Goal: Transaction & Acquisition: Purchase product/service

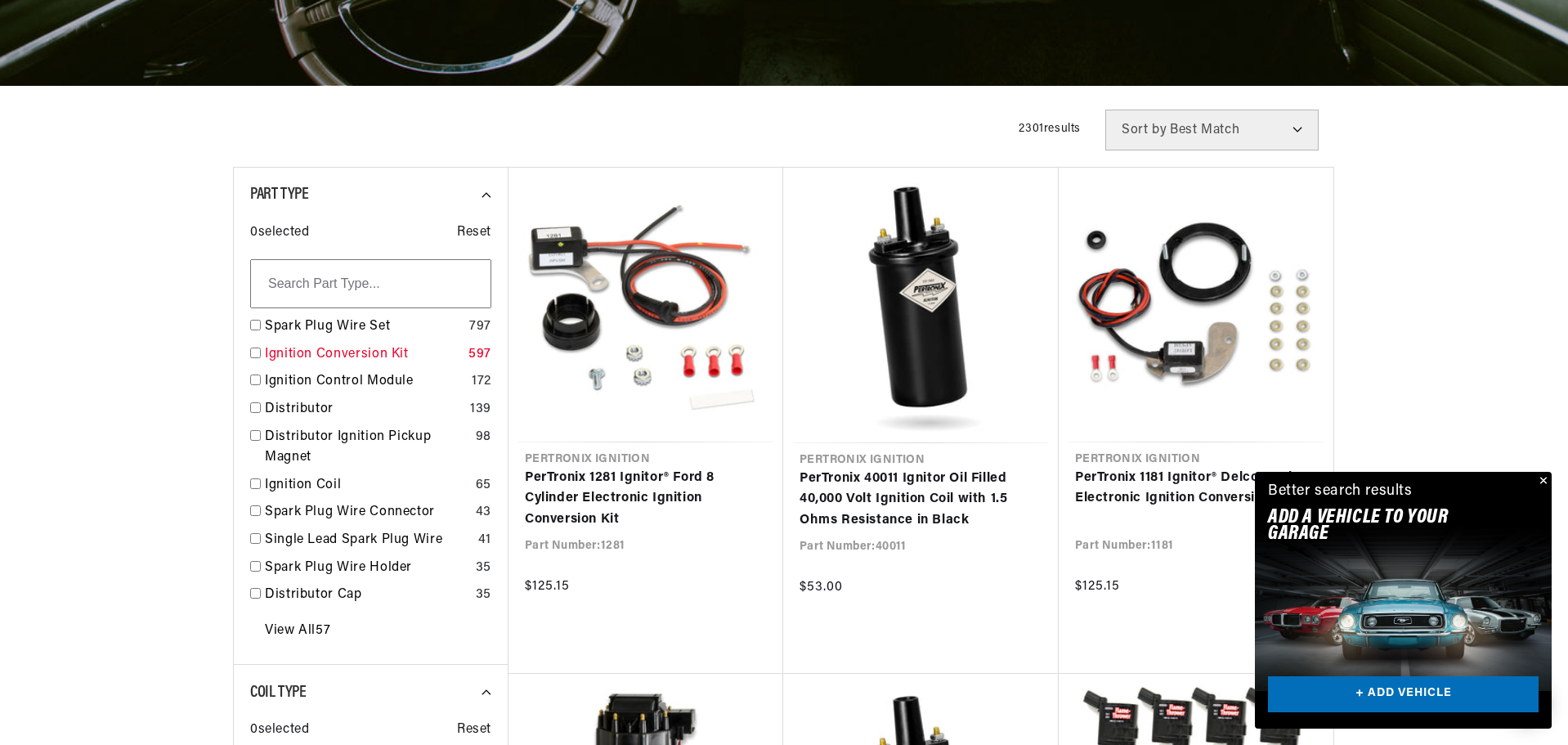
click at [337, 352] on link "Ignition Conversion Kit" at bounding box center [364, 355] width 197 height 21
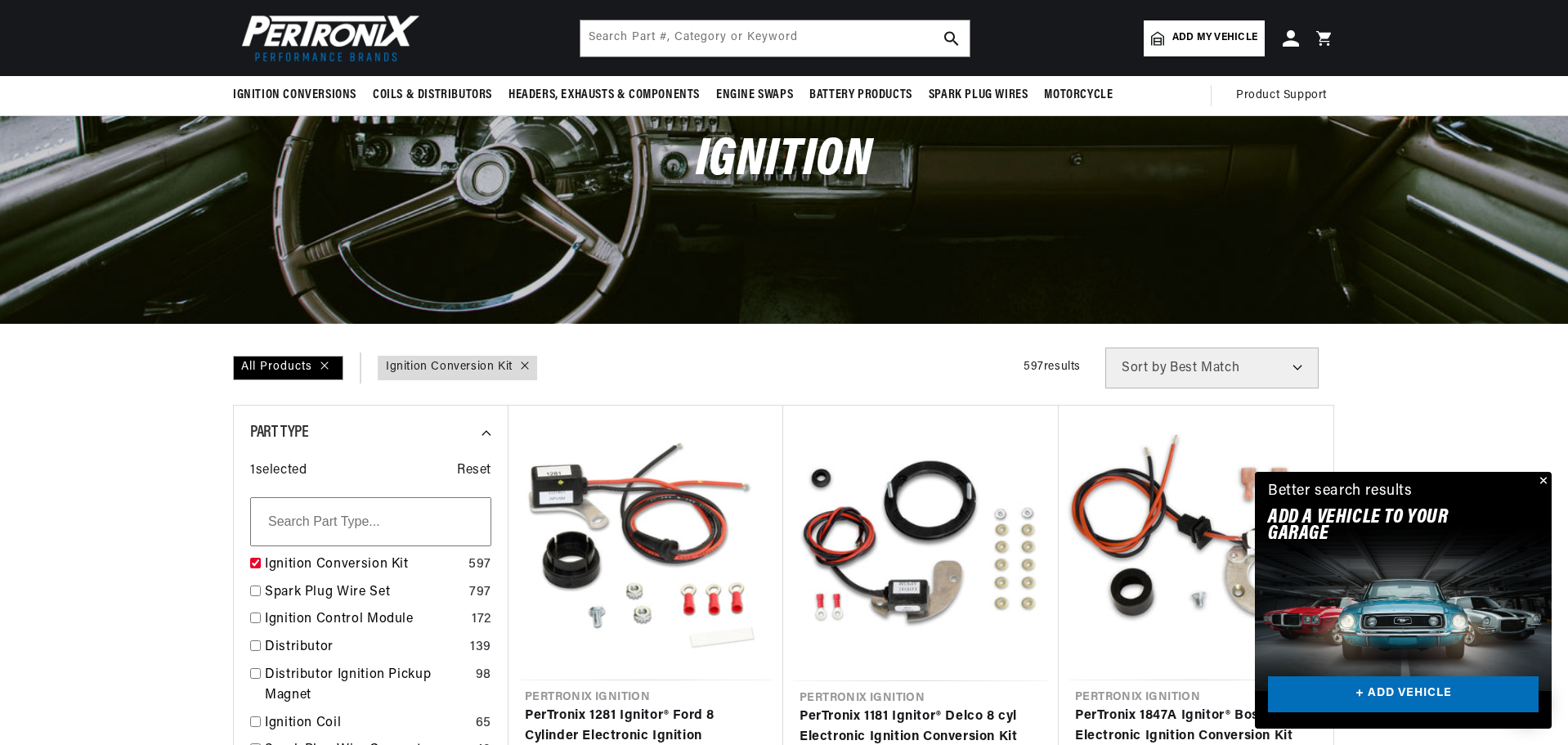
scroll to position [82, 0]
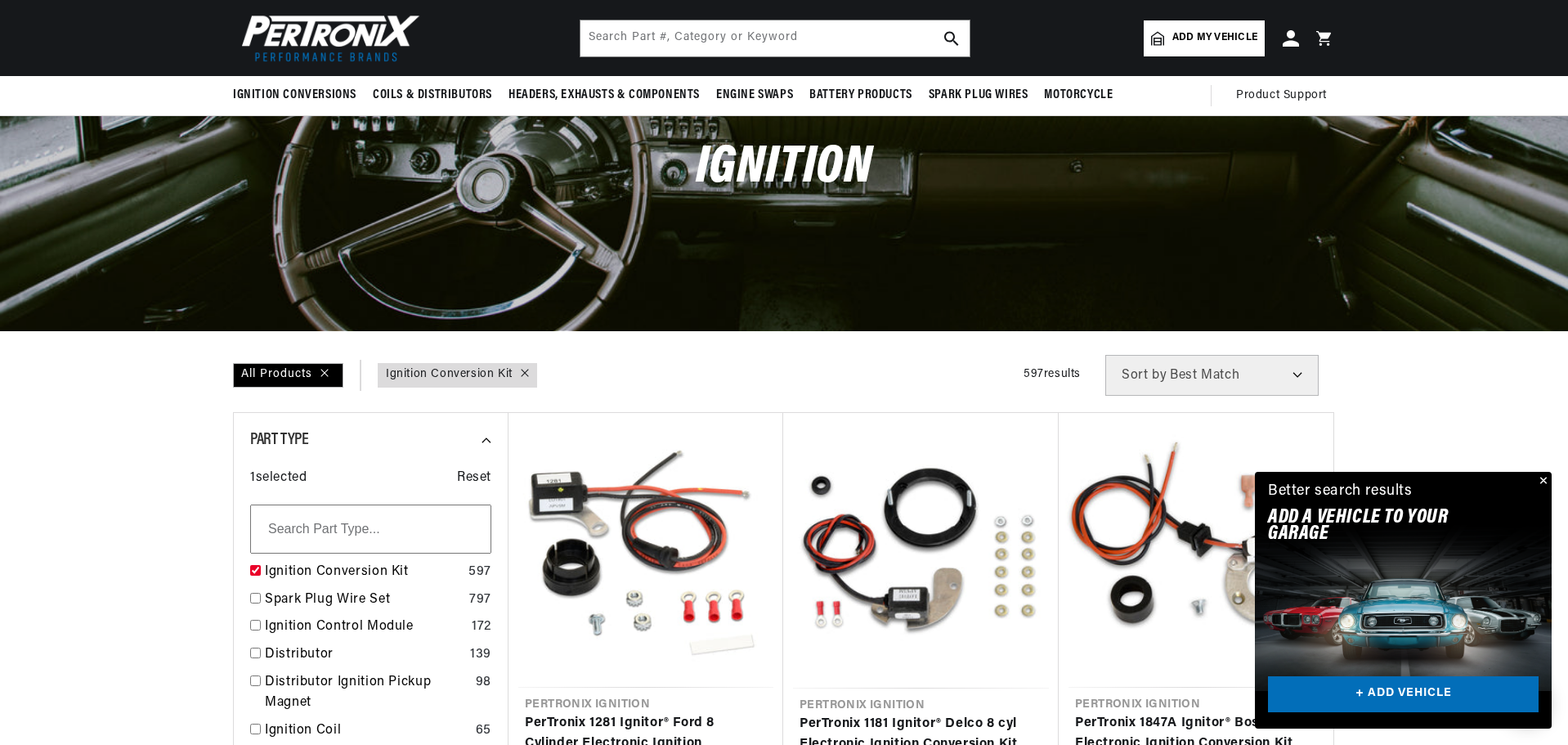
click at [1179, 37] on span "Add my vehicle" at bounding box center [1215, 38] width 85 height 16
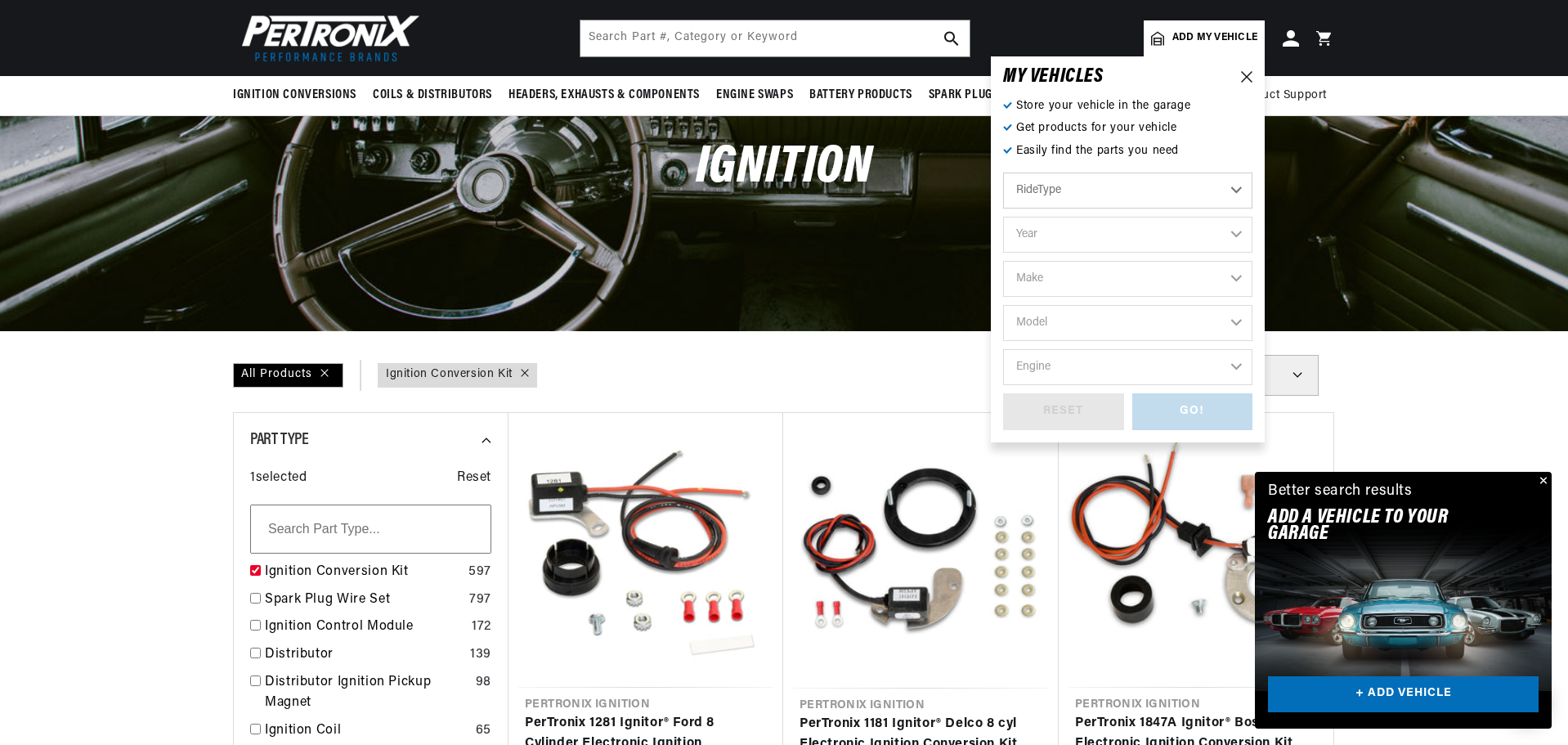
click at [1095, 185] on select "RideType ...loading..." at bounding box center [1128, 190] width 249 height 36
click at [1087, 235] on select "Year [DATE] 2021 2020 2019 2018 2017 2016 2015 2014 2013 2012 2011 2010 2009 20…" at bounding box center [1128, 235] width 249 height 36
select select "1958"
click at [1003, 217] on select "Year [DATE] 2021 2020 2019 2018 2017 2016 2015 2014 2013 2012 2011 2010 2009 20…" at bounding box center [1128, 235] width 249 height 36
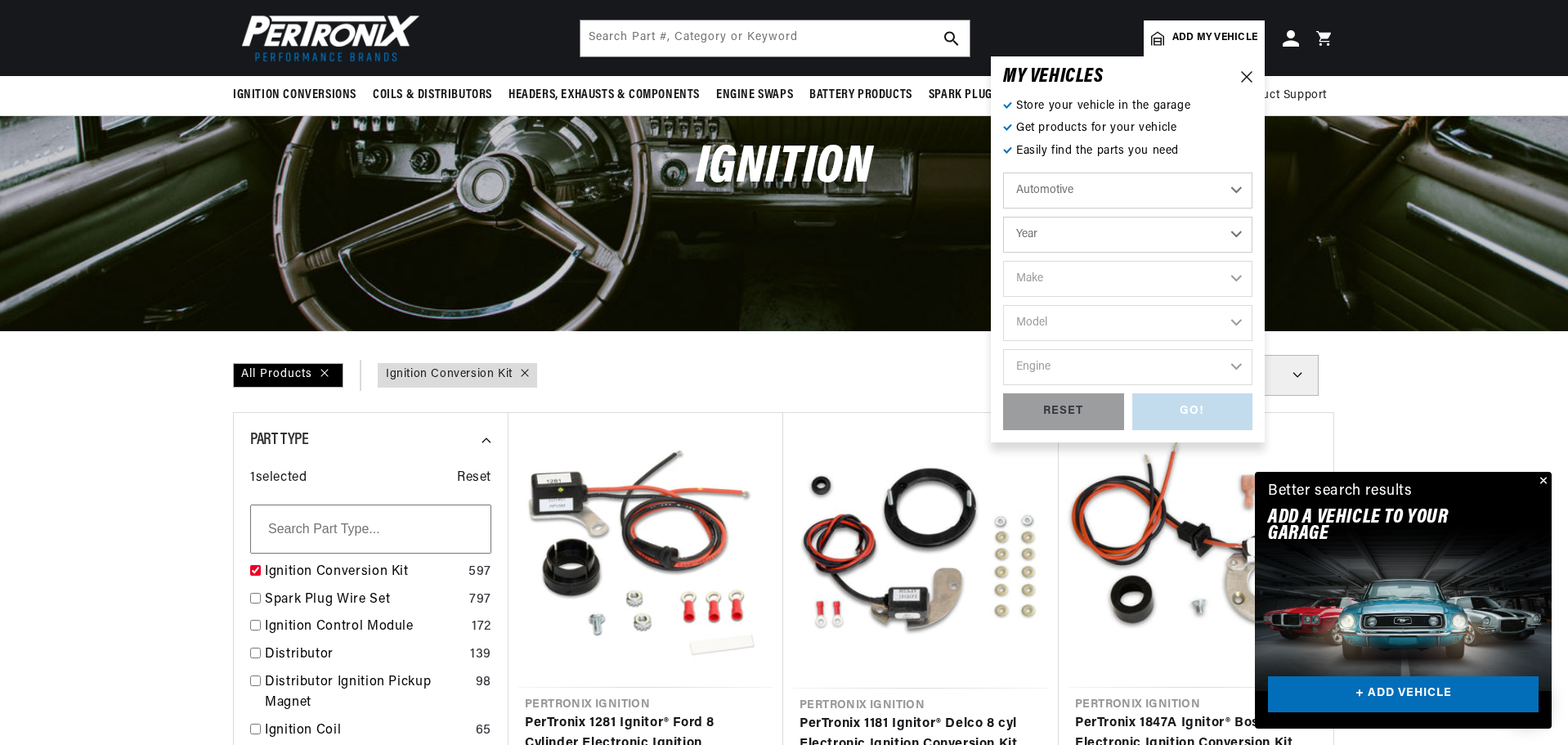
select select "1958"
click at [1065, 271] on select "Make Alfa Romeo American Motors Aston [PERSON_NAME] [PERSON_NAME] Buick Cadilla…" at bounding box center [1128, 278] width 249 height 36
select select "Chevrolet"
click at [1003, 261] on select "Make Alfa Romeo American Motors Aston [PERSON_NAME] [PERSON_NAME] Buick Cadilla…" at bounding box center [1128, 278] width 249 height 36
select select "Chevrolet"
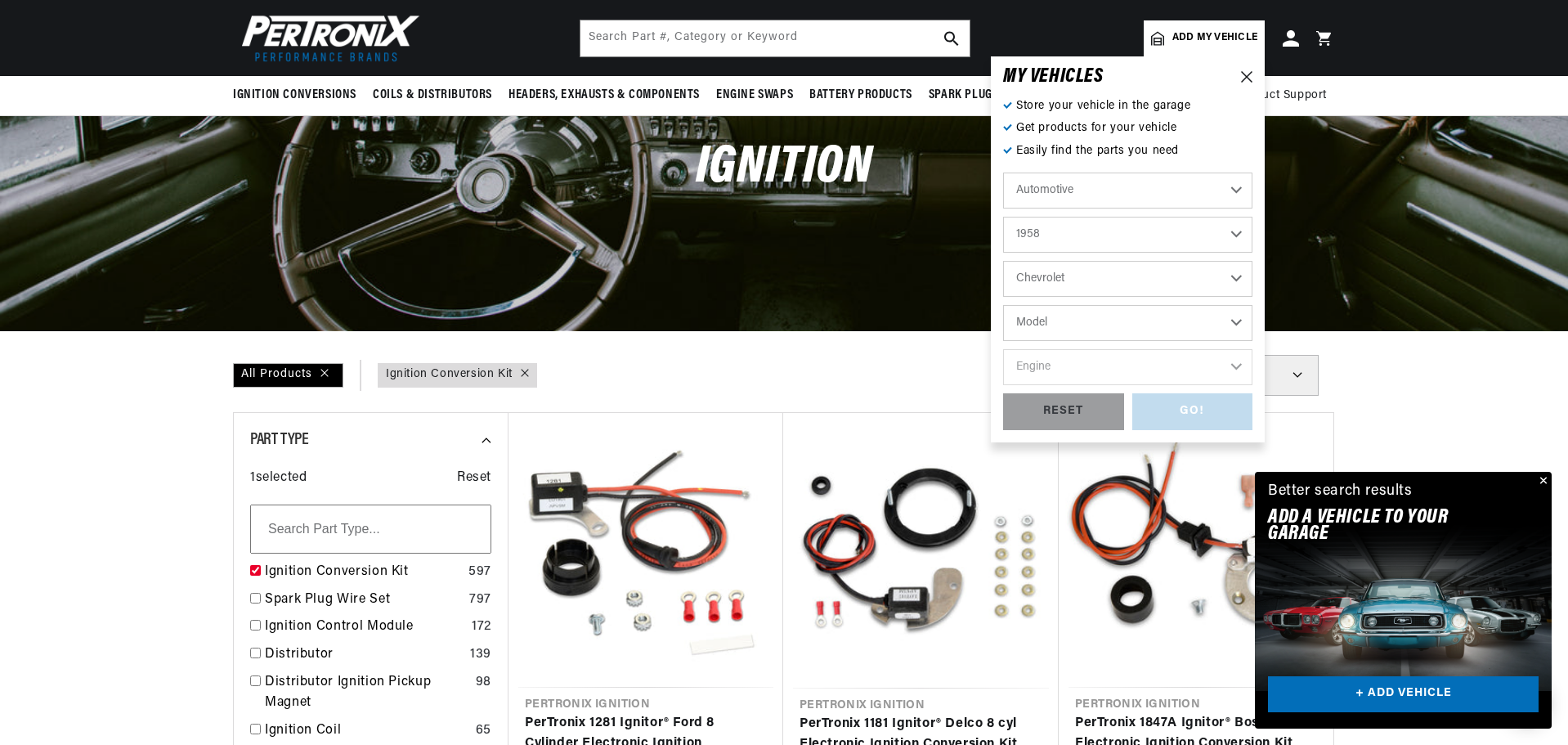
click at [1073, 316] on select "Model [GEOGRAPHIC_DATA] [GEOGRAPHIC_DATA] [GEOGRAPHIC_DATA] Corvette Del Ray [G…" at bounding box center [1128, 322] width 249 height 36
select select "Truck"
click at [1003, 305] on select "Model [GEOGRAPHIC_DATA] [GEOGRAPHIC_DATA] [GEOGRAPHIC_DATA] Corvette Del Ray [G…" at bounding box center [1128, 322] width 249 height 36
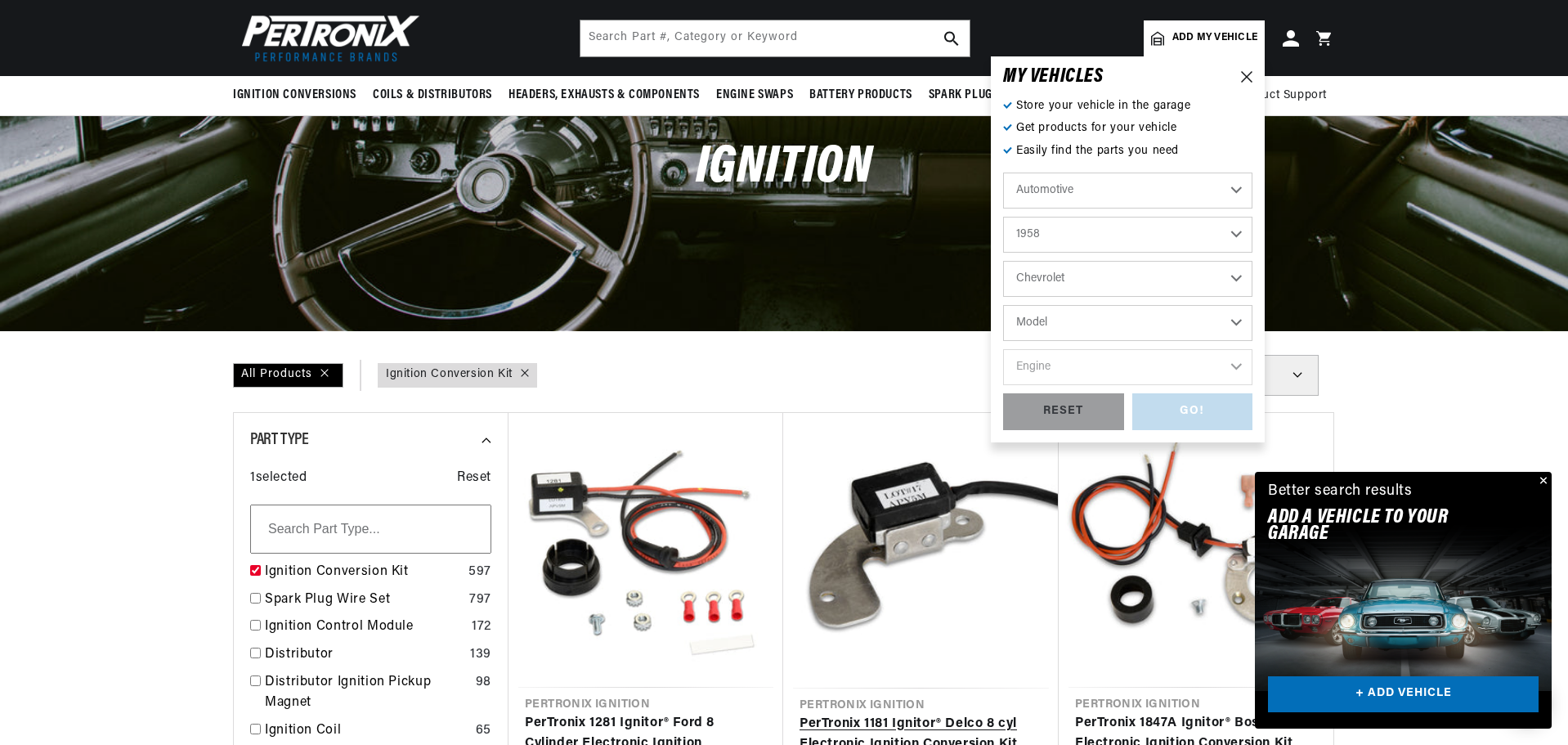
select select "Truck"
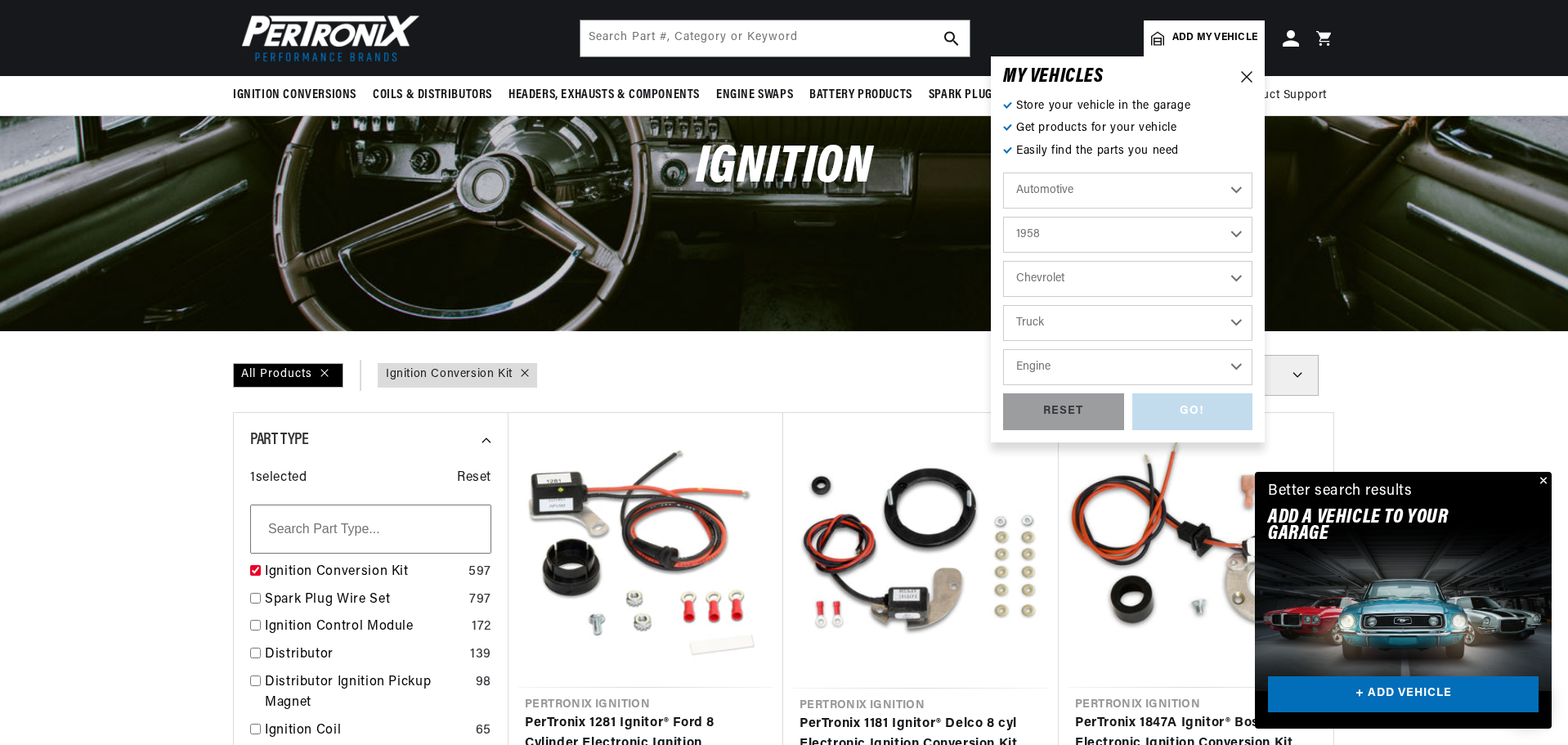
click at [1051, 373] on select "Engine 235cid / 3.8L 261cid / 4.3L 283cid / 4.6L 322cid / 5.3L 348cid / 5.7L" at bounding box center [1128, 367] width 249 height 36
select select "235cid-3.8L"
click at [1003, 350] on select "Engine 235cid / 3.8L 261cid / 4.3L 283cid / 4.6L 322cid / 5.3L 348cid / 5.7L" at bounding box center [1128, 367] width 249 height 36
select select "Engine"
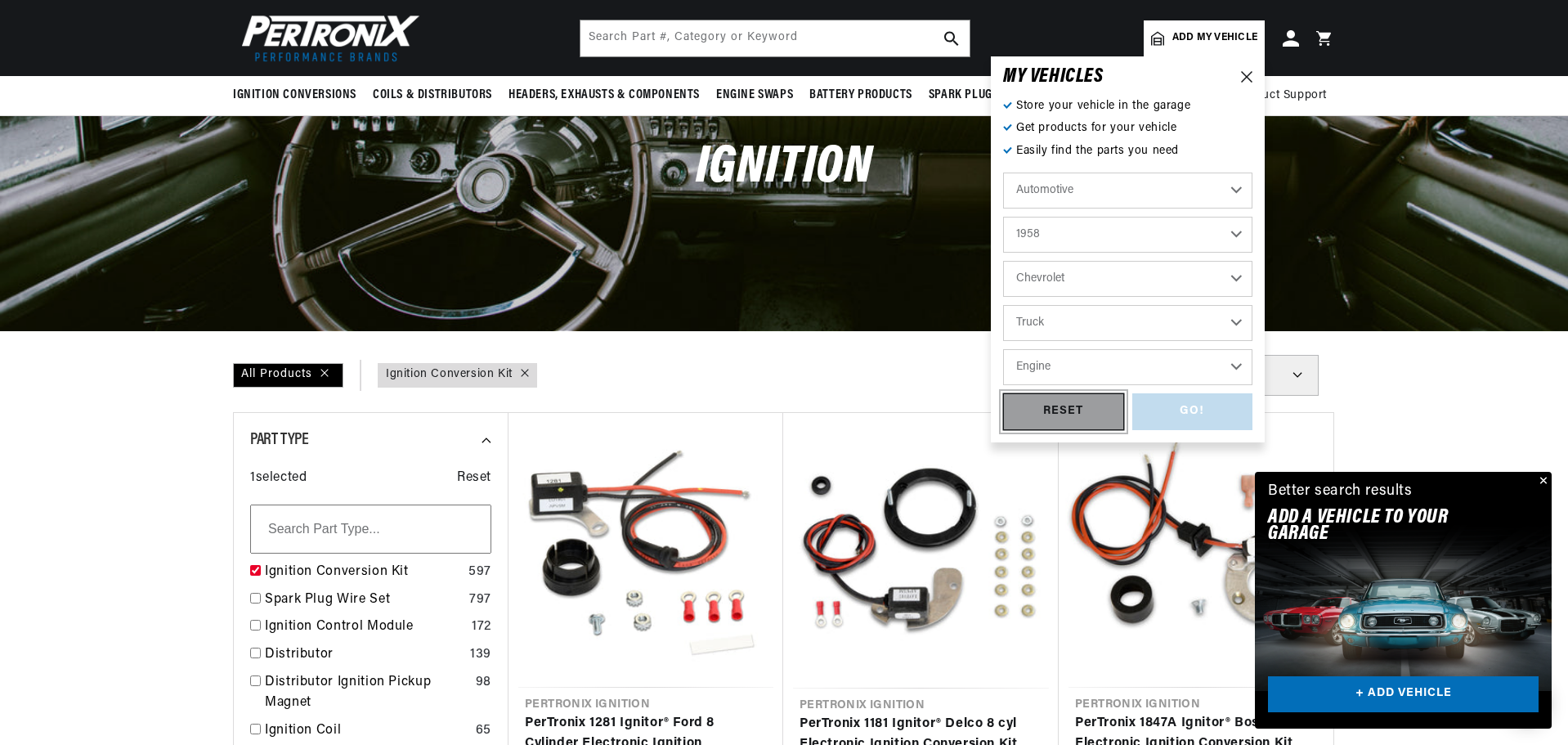
click at [1122, 416] on div "RESET" at bounding box center [1064, 412] width 121 height 37
select select "Year"
select select "Make"
select select "Model"
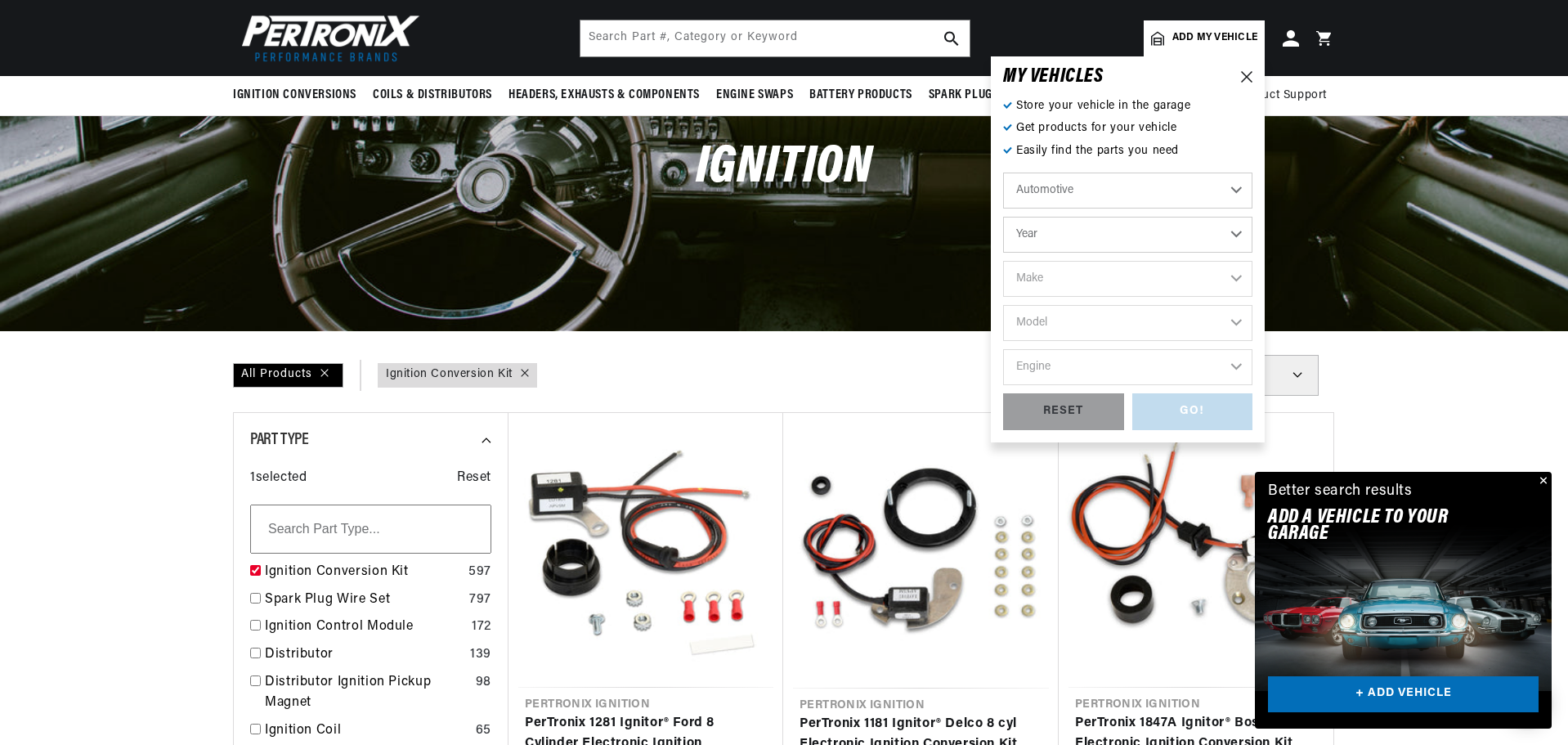
click at [1141, 199] on select "Automotive Agricultural Industrial Marine Motorcycle" at bounding box center [1128, 190] width 249 height 36
click at [1142, 199] on select "Automotive Agricultural Industrial Marine Motorcycle" at bounding box center [1128, 190] width 249 height 36
click at [1142, 195] on select "Automotive Agricultural Industrial Marine Motorcycle" at bounding box center [1128, 190] width 249 height 36
click at [1116, 238] on select "Year [DATE] 2021 2020 2019 2018 2017 2016 2015 2014 2013 2012 2011 2010 2009 20…" at bounding box center [1128, 235] width 249 height 36
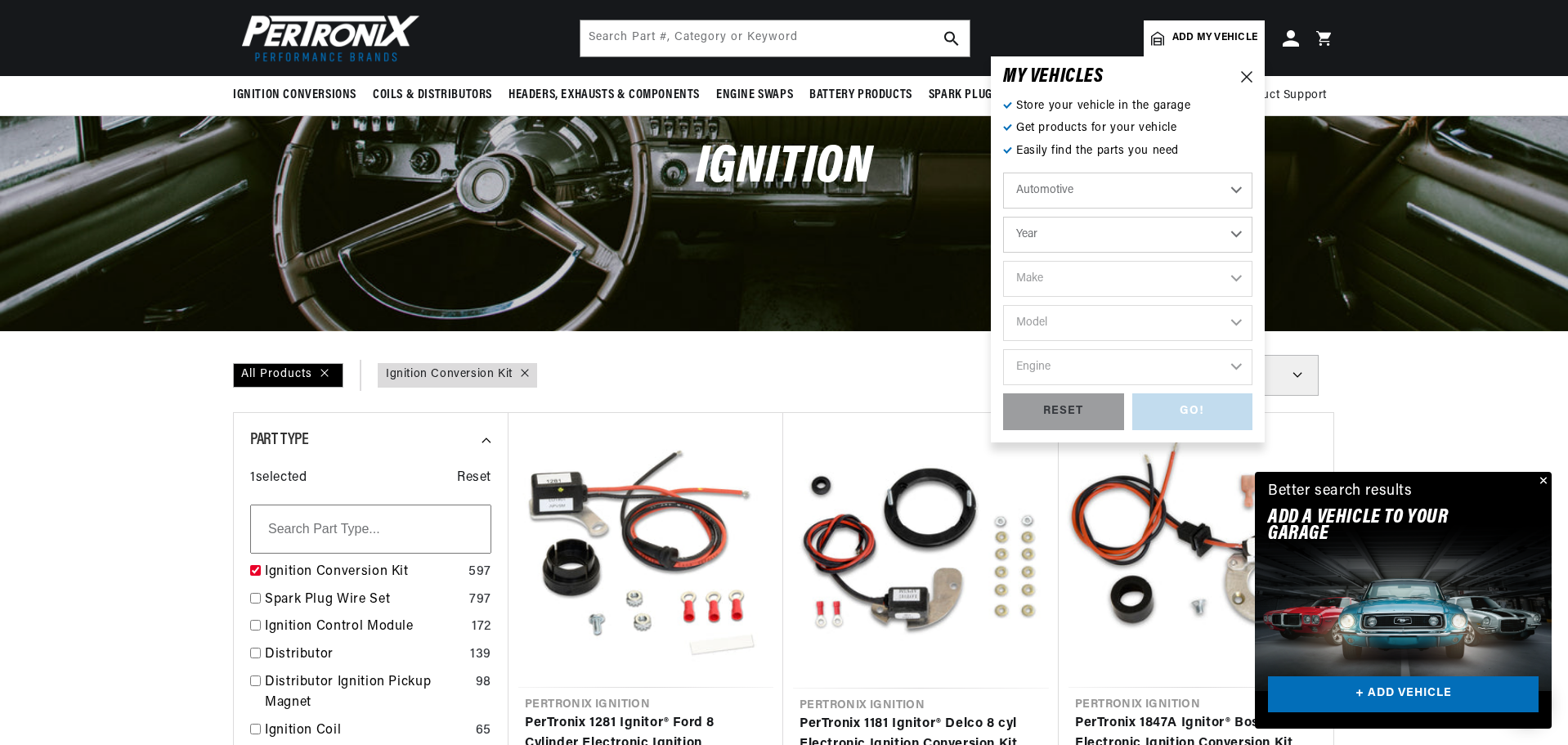
scroll to position [0, 1022]
select select "1958"
click at [1003, 217] on select "Year [DATE] 2021 2020 2019 2018 2017 2016 2015 2014 2013 2012 2011 2010 2009 20…" at bounding box center [1128, 235] width 249 height 36
select select "1958"
click at [1040, 287] on select "Make Alfa Romeo American Motors Aston [PERSON_NAME] [PERSON_NAME] Buick Cadilla…" at bounding box center [1128, 278] width 249 height 36
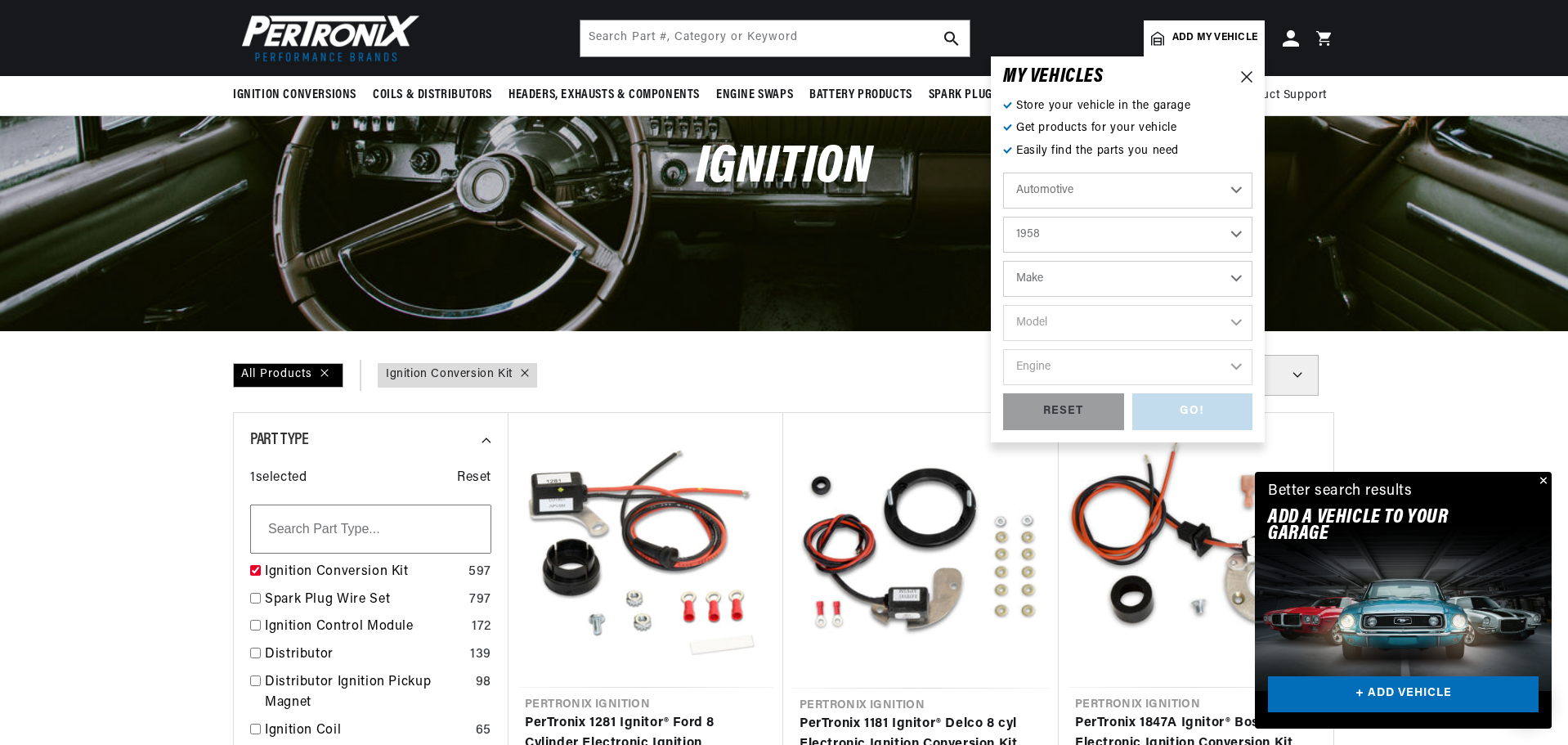
scroll to position [0, 2042]
select select "Chevrolet"
click at [1003, 261] on select "Make Alfa Romeo American Motors Aston [PERSON_NAME] [PERSON_NAME] Buick Cadilla…" at bounding box center [1128, 278] width 249 height 36
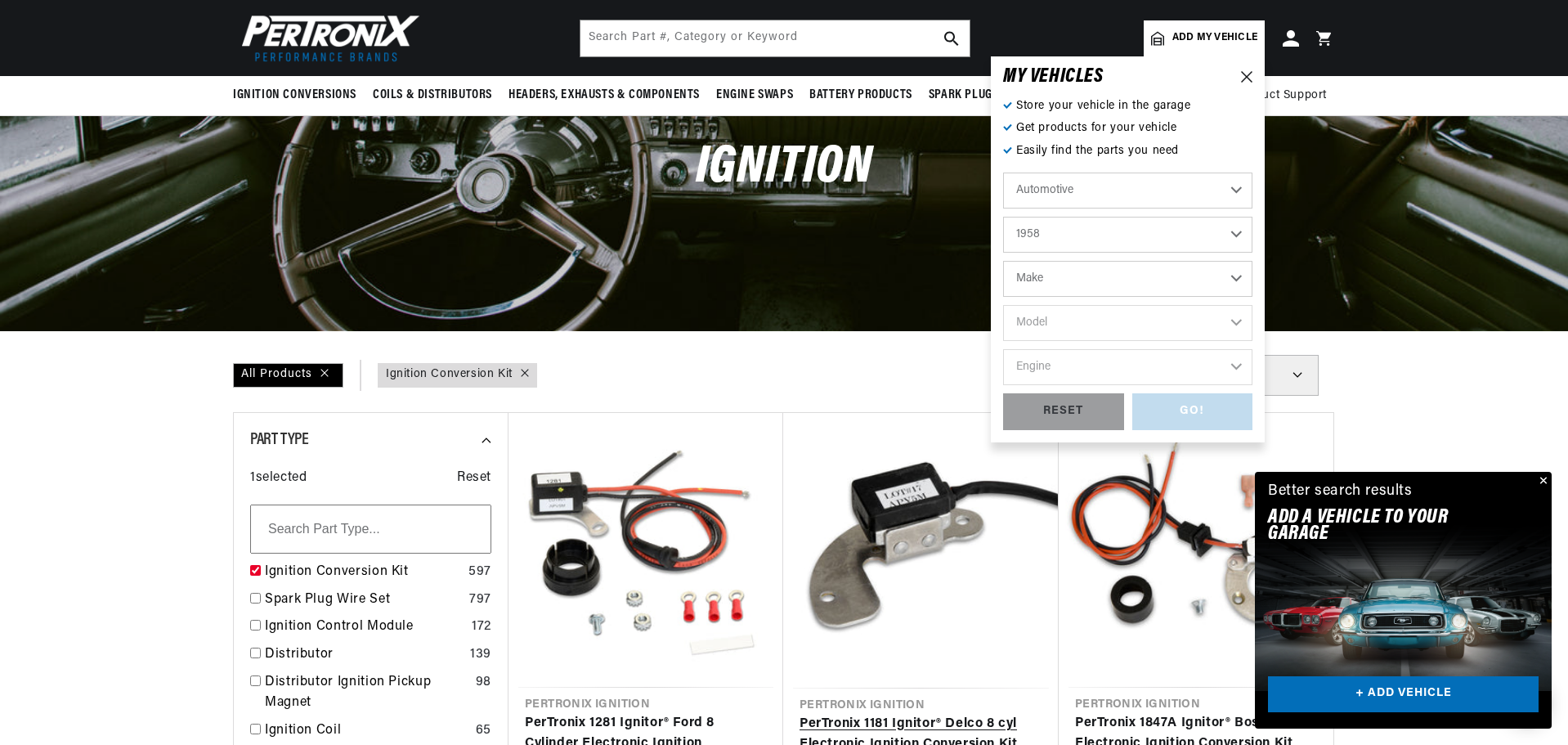
select select "Chevrolet"
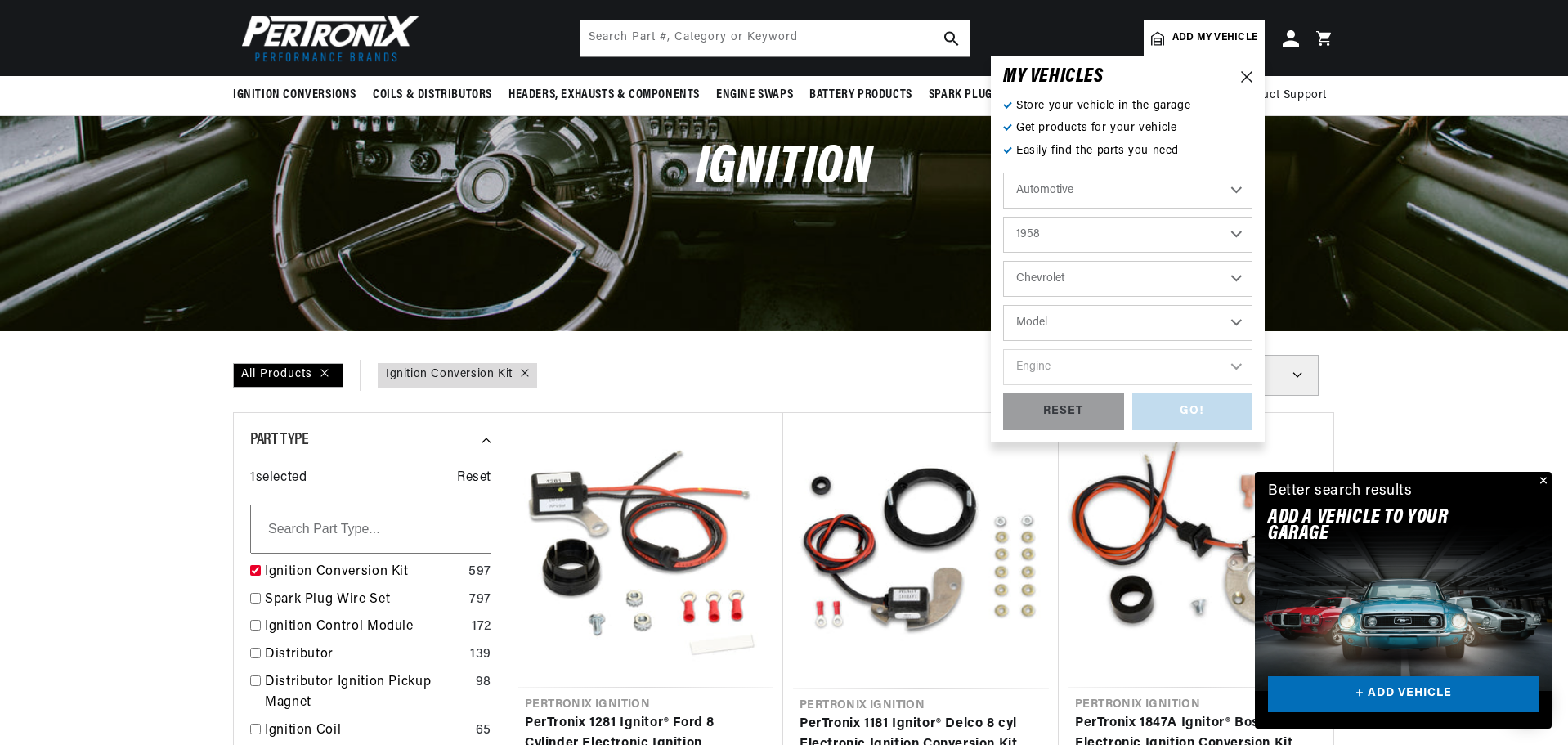
click at [1042, 329] on select "Model [GEOGRAPHIC_DATA] [GEOGRAPHIC_DATA] [GEOGRAPHIC_DATA] Corvette Del Ray [G…" at bounding box center [1128, 322] width 249 height 36
select select "Truck"
click at [1003, 305] on select "Model [GEOGRAPHIC_DATA] [GEOGRAPHIC_DATA] [GEOGRAPHIC_DATA] Corvette Del Ray [G…" at bounding box center [1128, 322] width 249 height 36
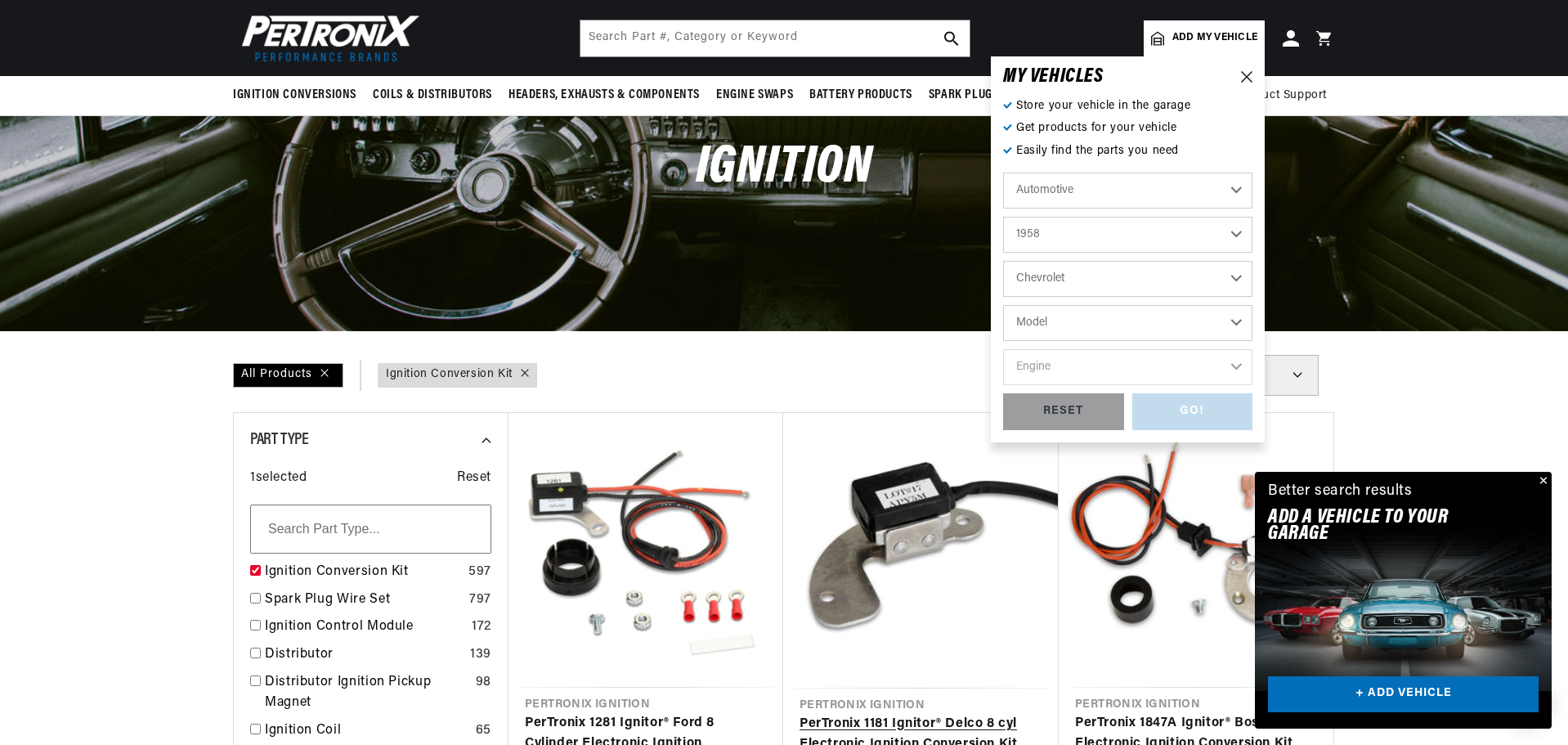
select select "Truck"
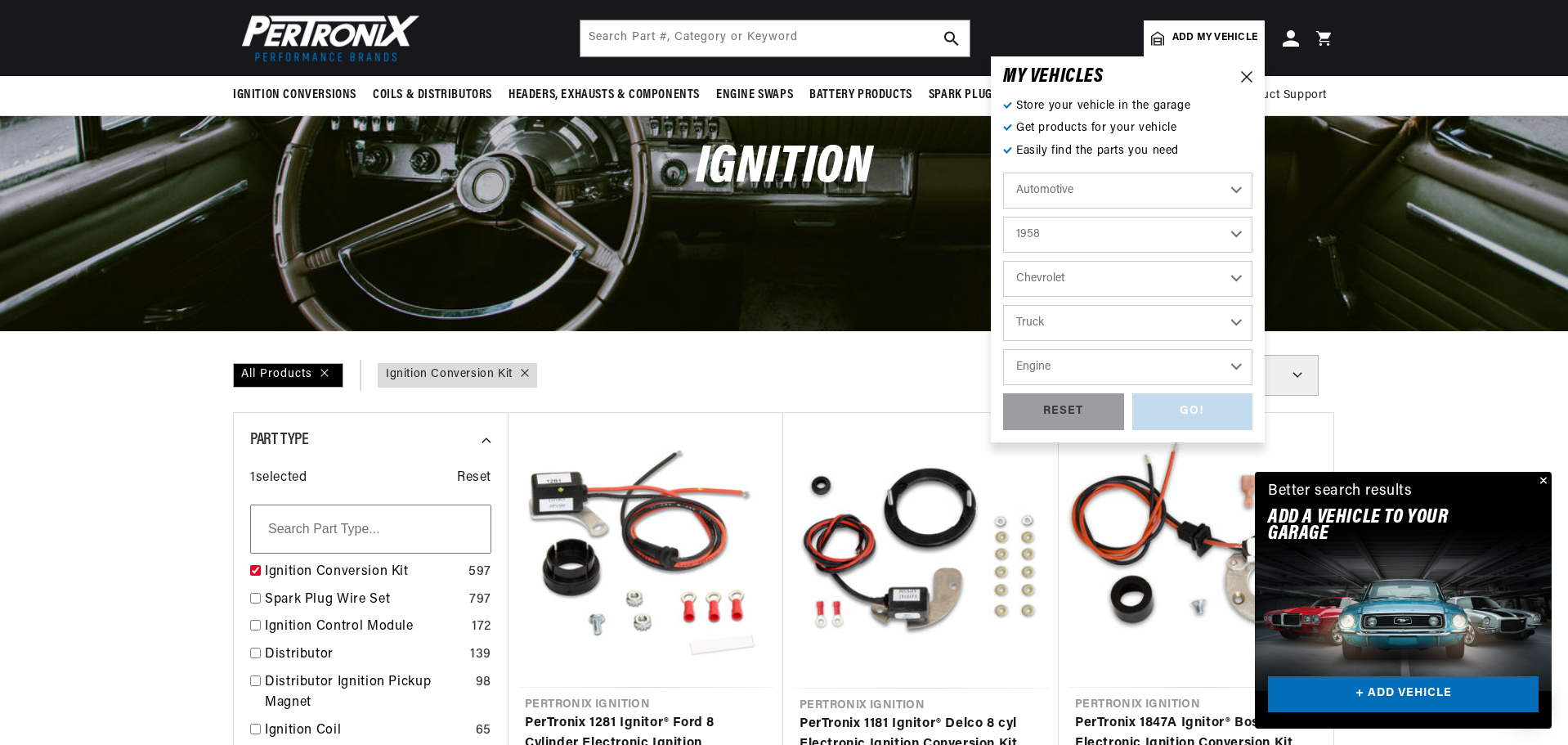
scroll to position [0, 0]
click at [1045, 367] on select "Engine 235cid / 3.8L 261cid / 4.3L 283cid / 4.6L 322cid / 5.3L 348cid / 5.7L" at bounding box center [1128, 367] width 249 height 36
select select "235cid-3.8L"
click at [1003, 350] on select "Engine 235cid / 3.8L 261cid / 4.3L 283cid / 4.6L 322cid / 5.3L 348cid / 5.7L" at bounding box center [1128, 367] width 249 height 36
select select "235cid-3.8L"
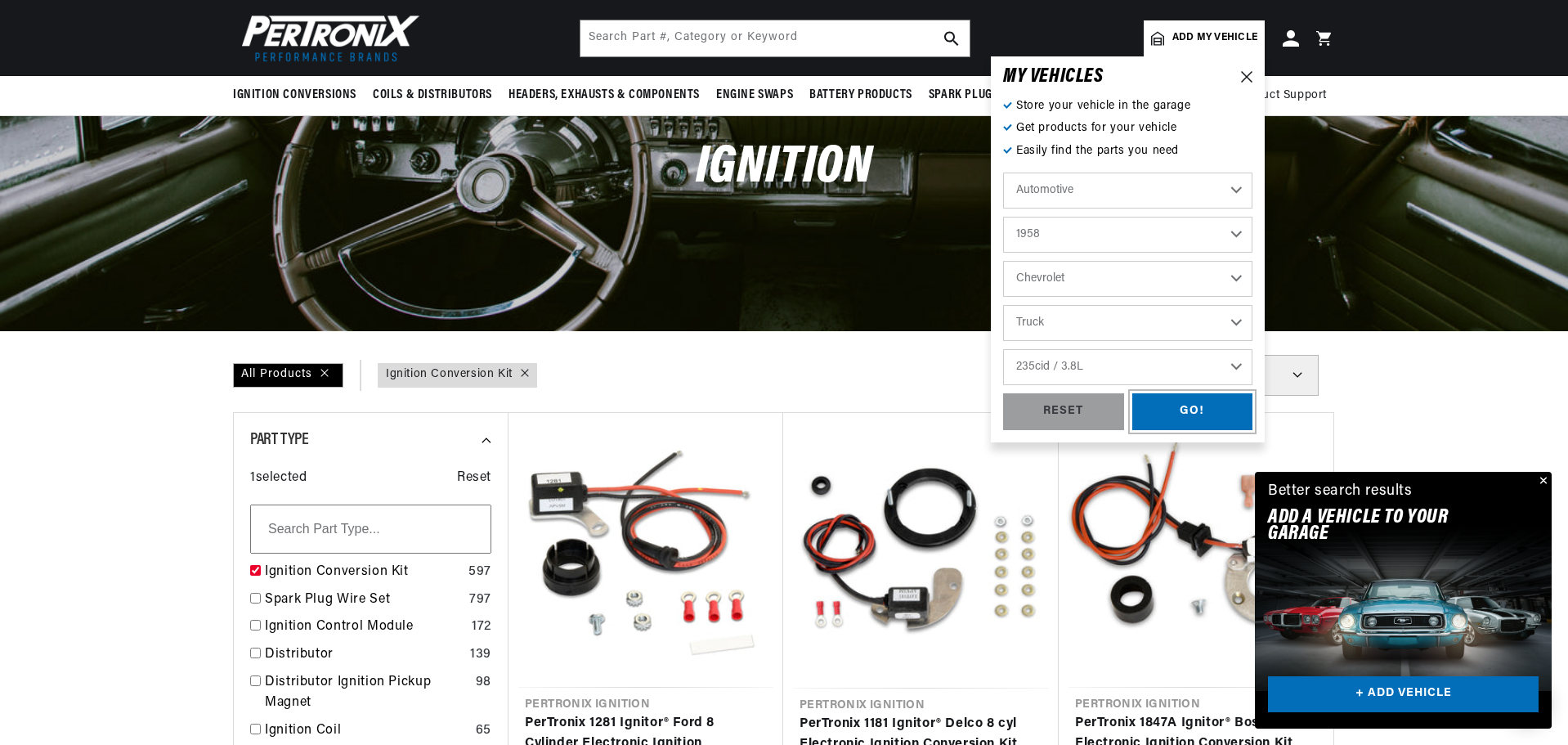
click at [1154, 417] on div "GO!" at bounding box center [1193, 412] width 121 height 37
